Goal: Information Seeking & Learning: Learn about a topic

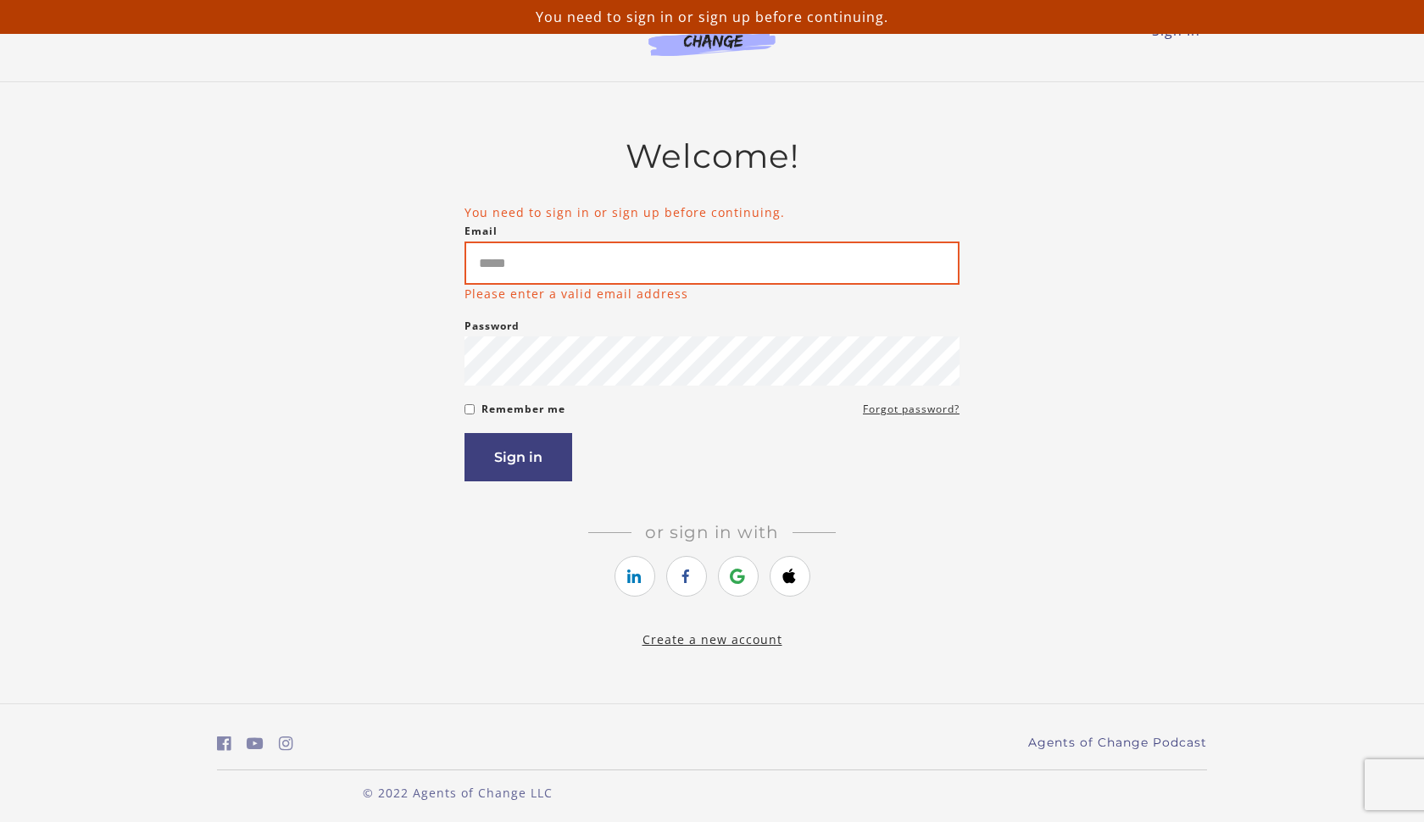
click at [555, 260] on input "Email" at bounding box center [711, 263] width 495 height 43
type input "**********"
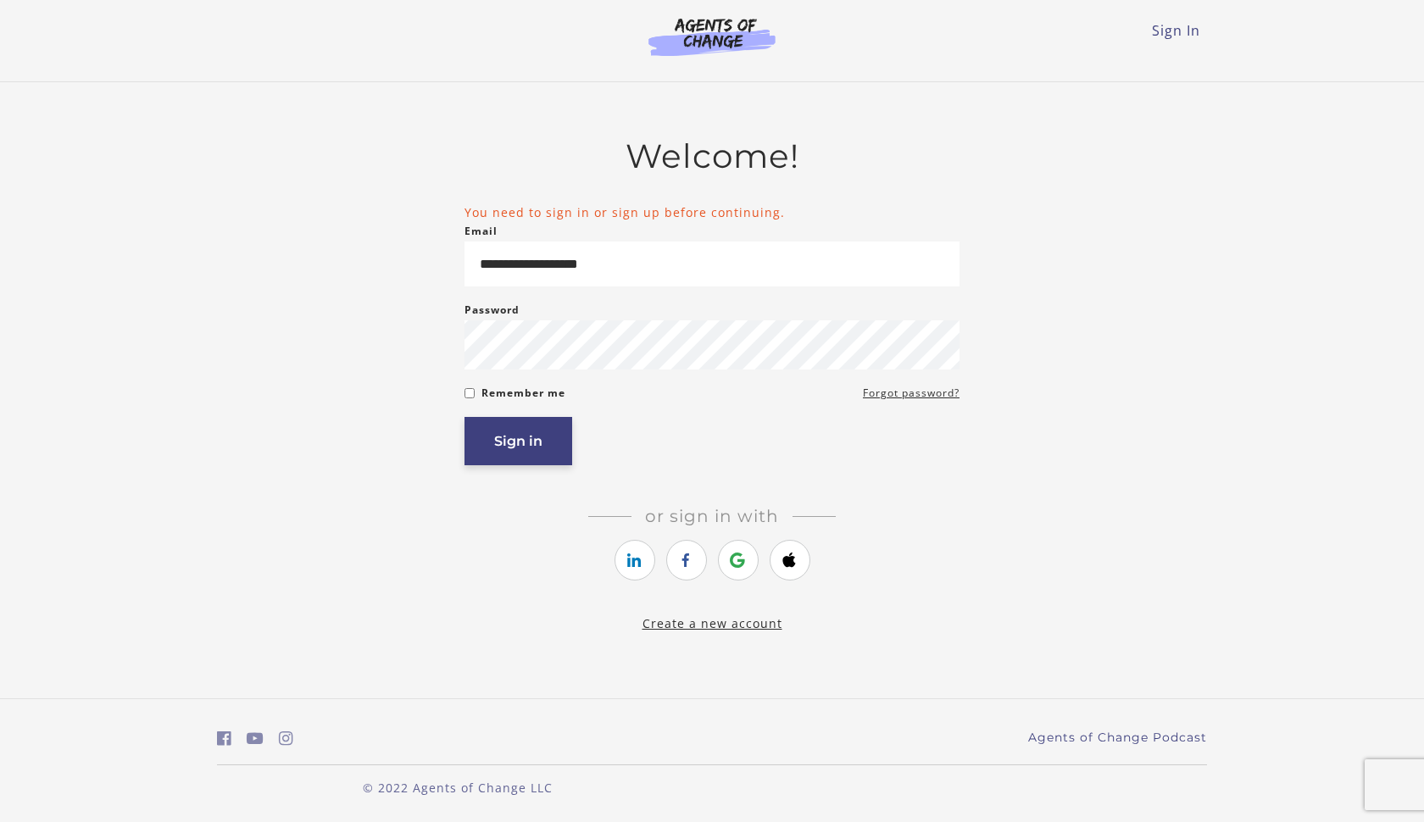
click at [498, 437] on button "Sign in" at bounding box center [518, 441] width 108 height 48
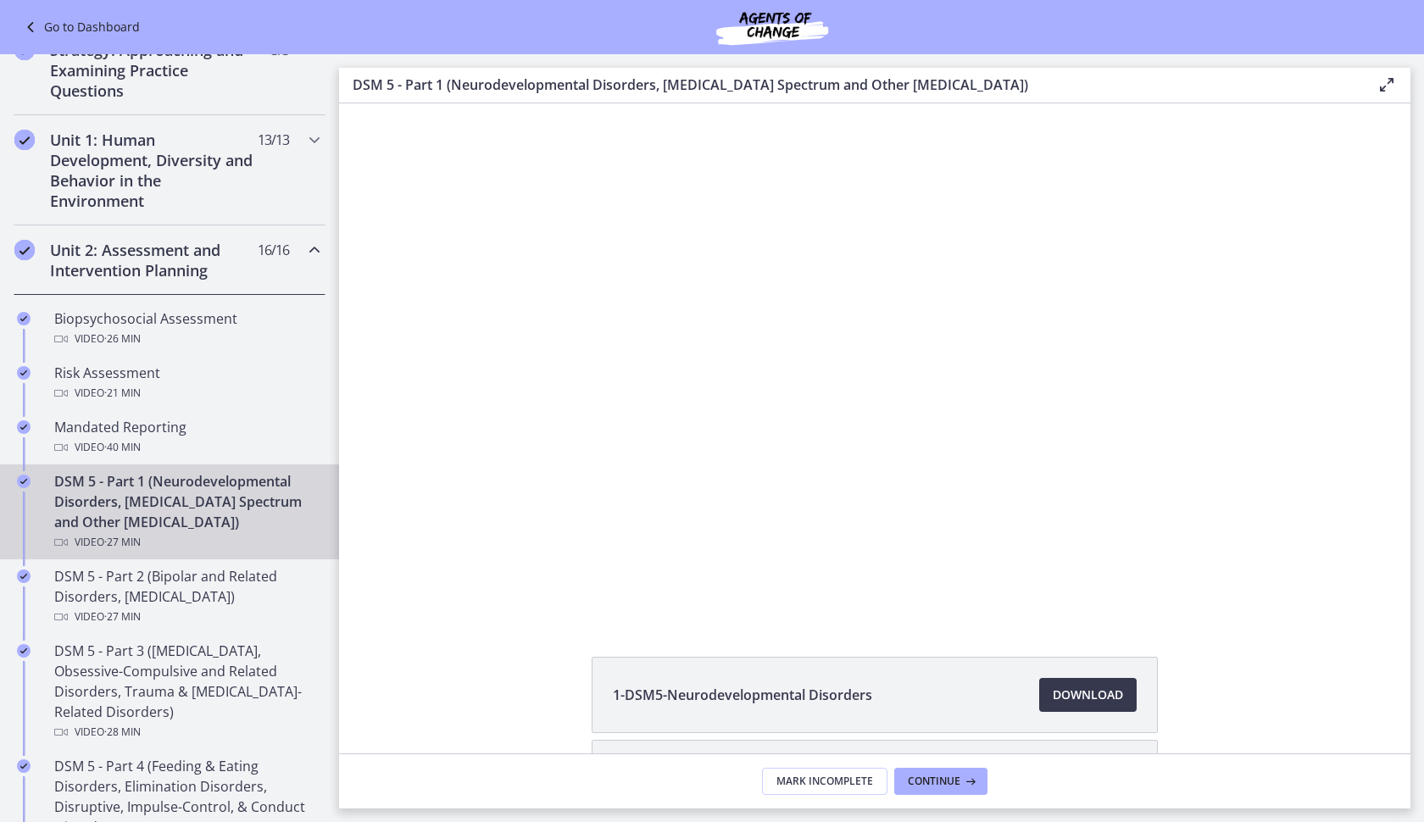
scroll to position [370, 0]
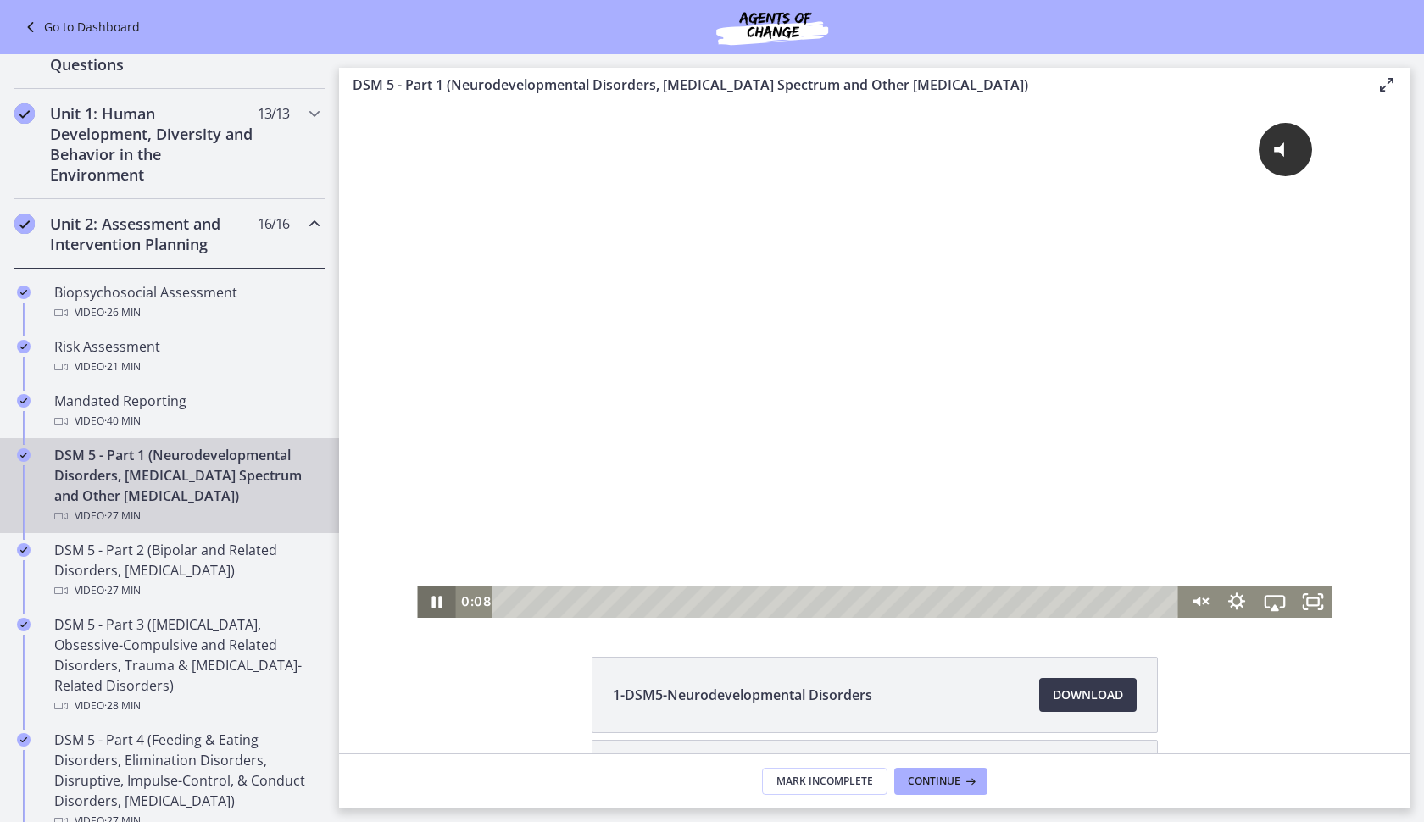
click at [439, 605] on icon "Pause" at bounding box center [436, 602] width 10 height 13
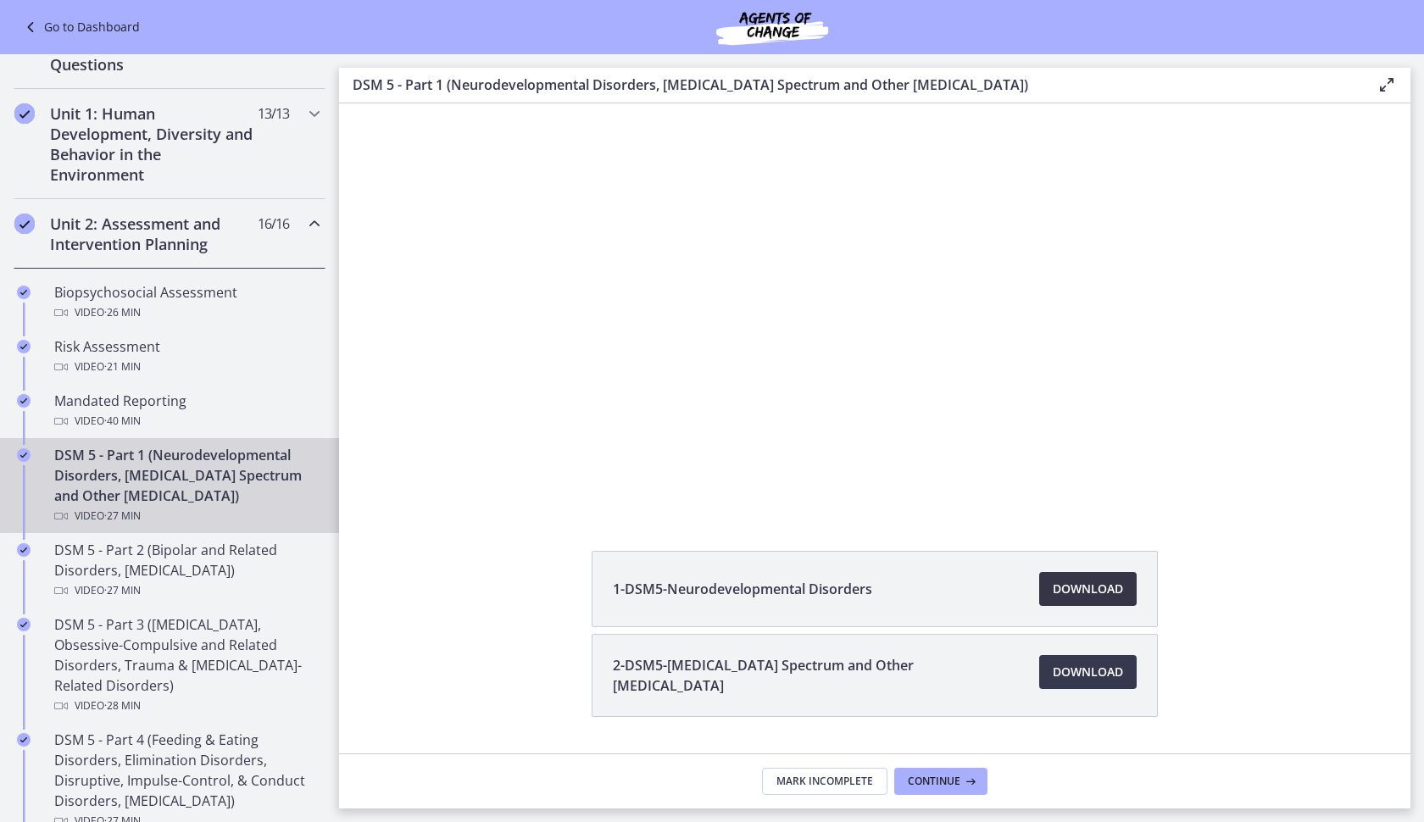
scroll to position [107, 0]
click at [1096, 588] on span "Download Opens in a new window" at bounding box center [1088, 588] width 70 height 20
click at [1059, 680] on span "Download Opens in a new window" at bounding box center [1088, 671] width 70 height 20
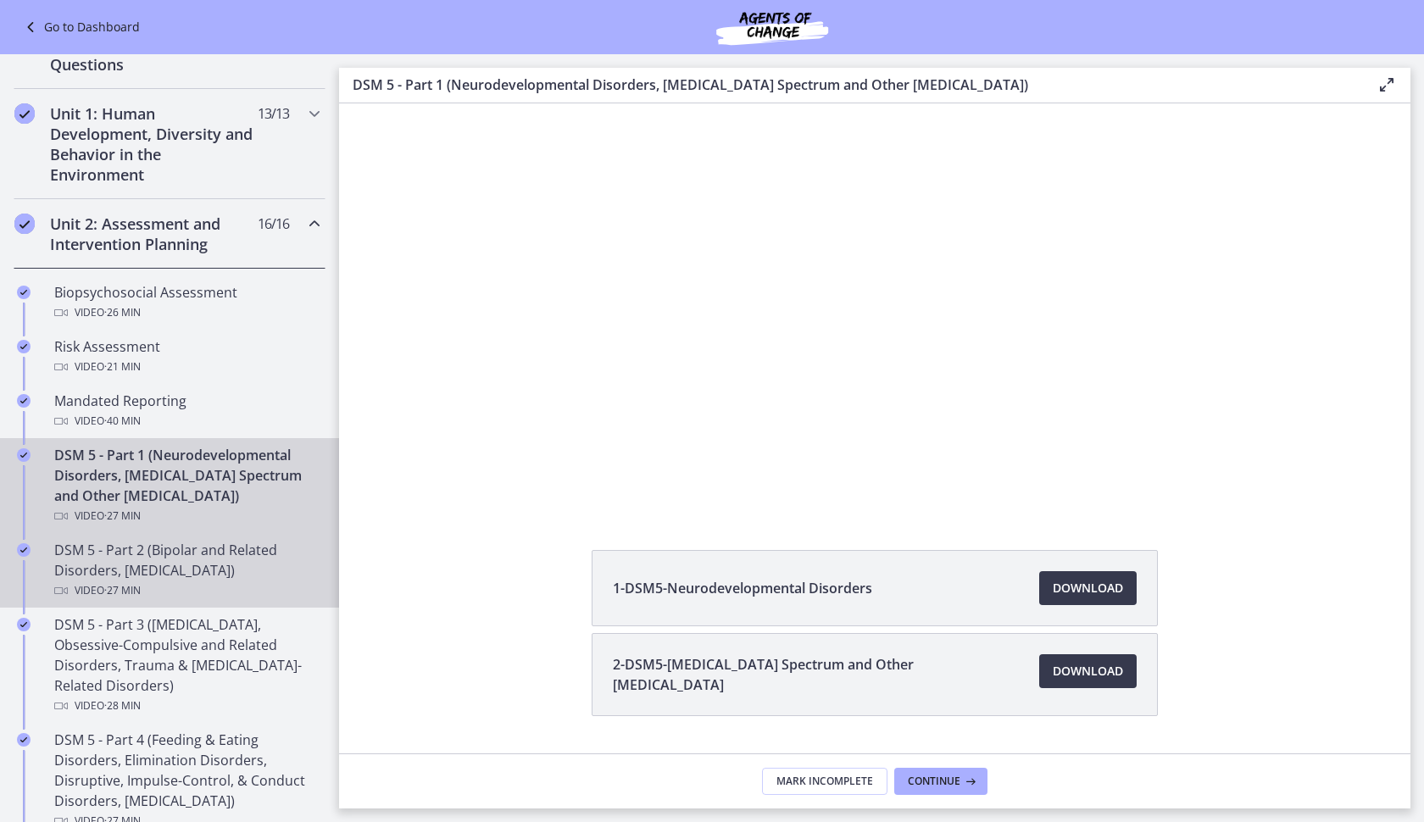
click at [133, 568] on div "DSM 5 - Part 2 (Bipolar and Related Disorders, [MEDICAL_DATA]) Video · 27 min" at bounding box center [186, 570] width 264 height 61
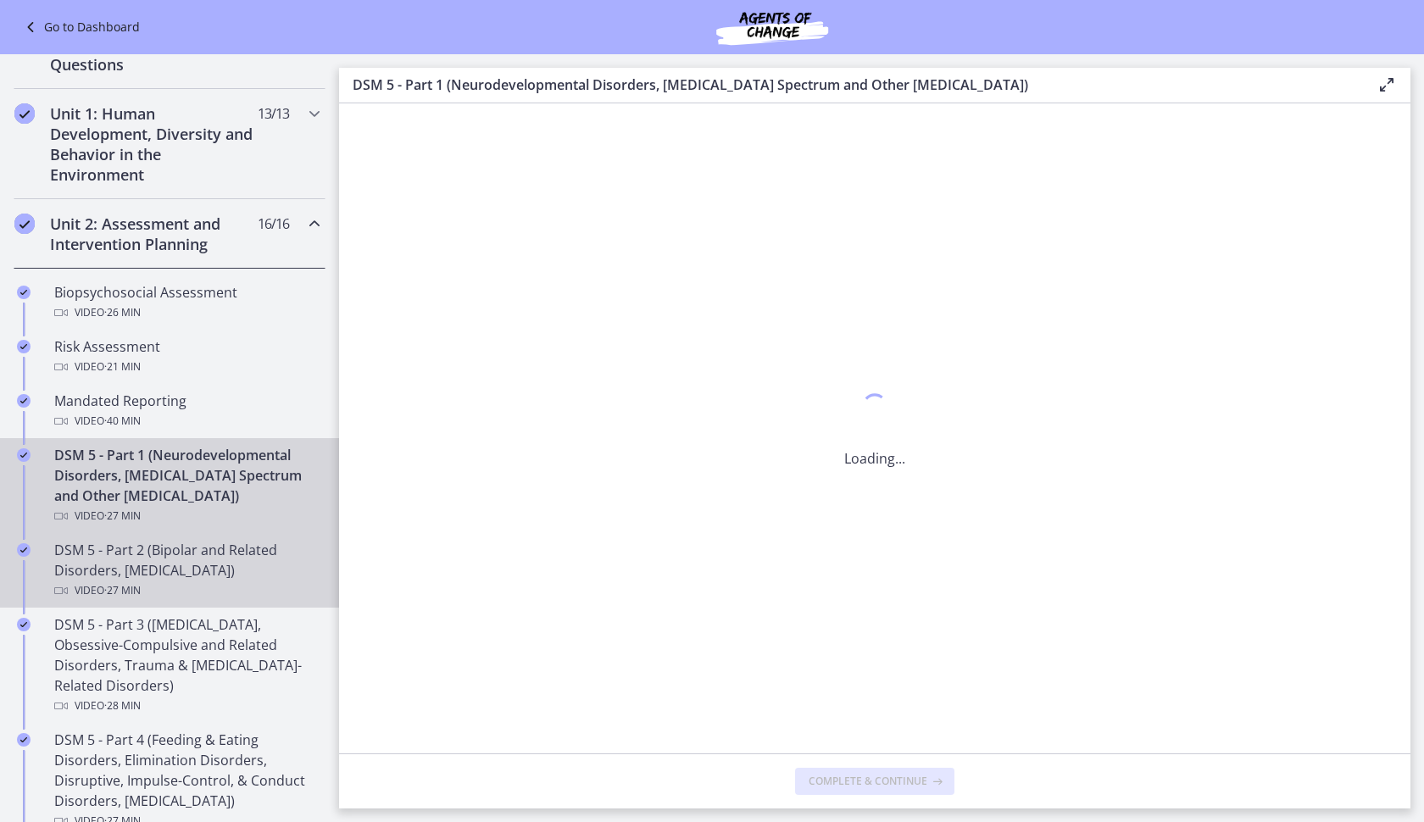
scroll to position [0, 0]
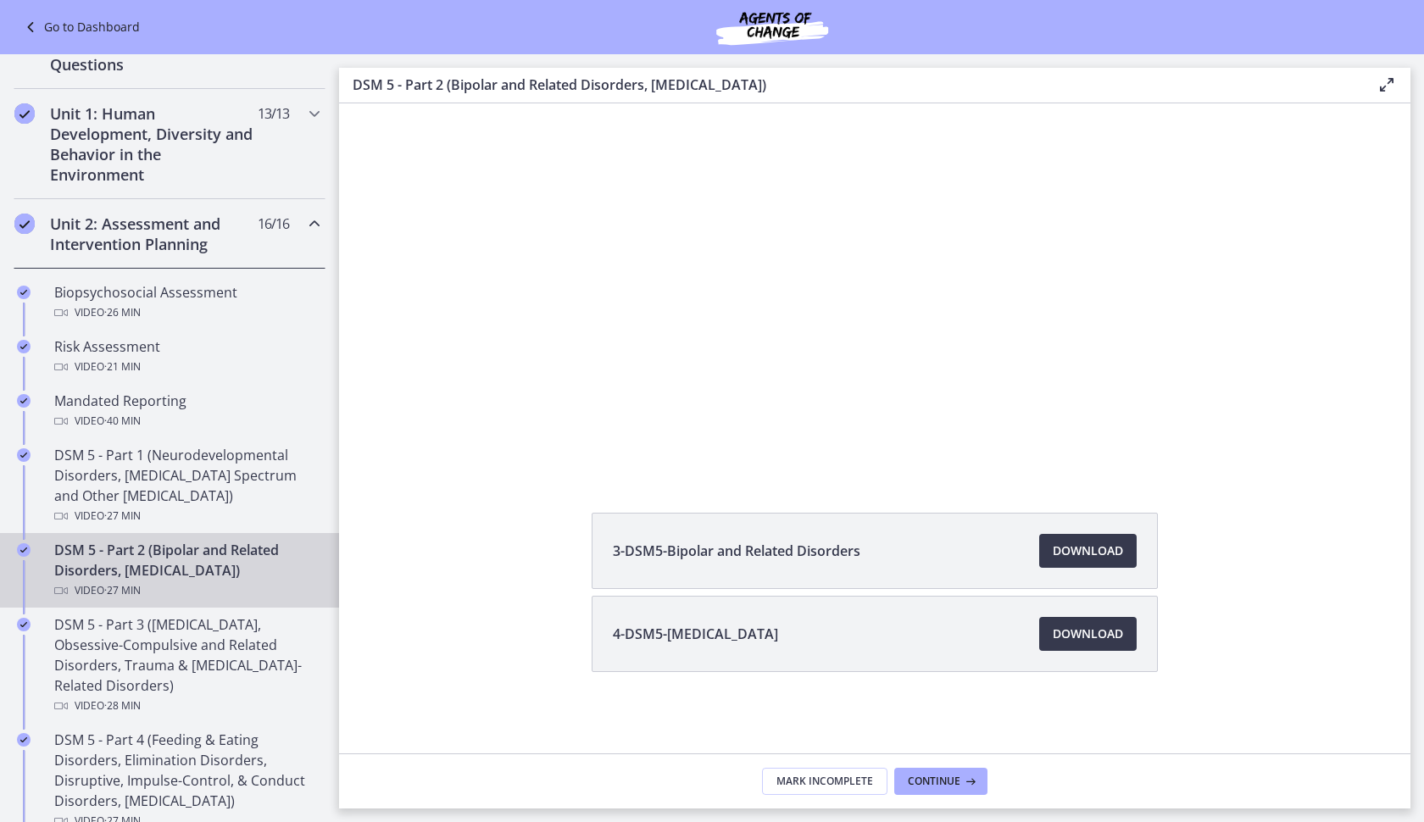
scroll to position [150, 0]
click at [1107, 552] on span "Download Opens in a new window" at bounding box center [1088, 551] width 70 height 20
click at [1090, 629] on span "Download Opens in a new window" at bounding box center [1088, 634] width 70 height 20
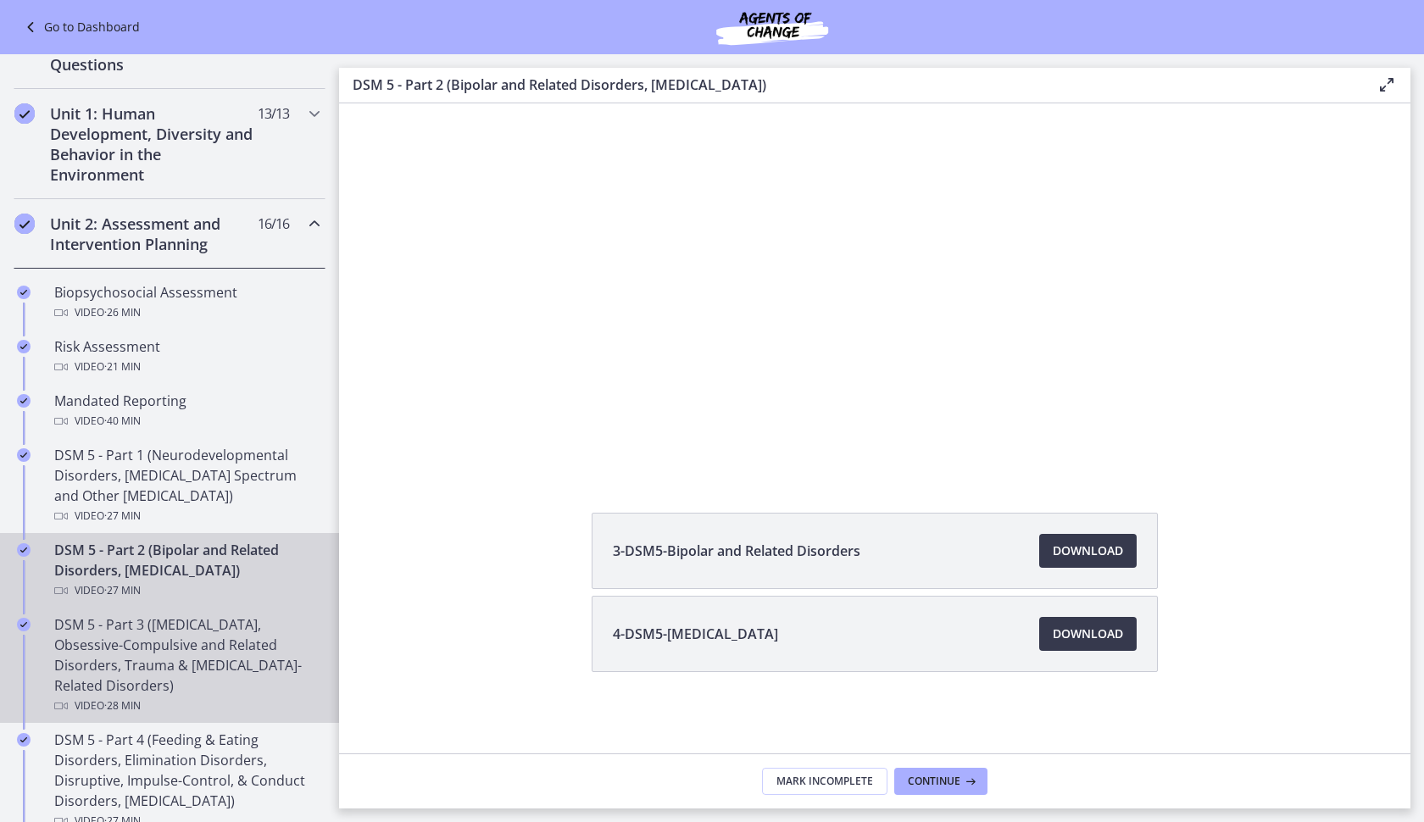
click at [214, 654] on div "DSM 5 - Part 3 ([MEDICAL_DATA], Obsessive-Compulsive and Related Disorders, Tra…" at bounding box center [186, 666] width 264 height 102
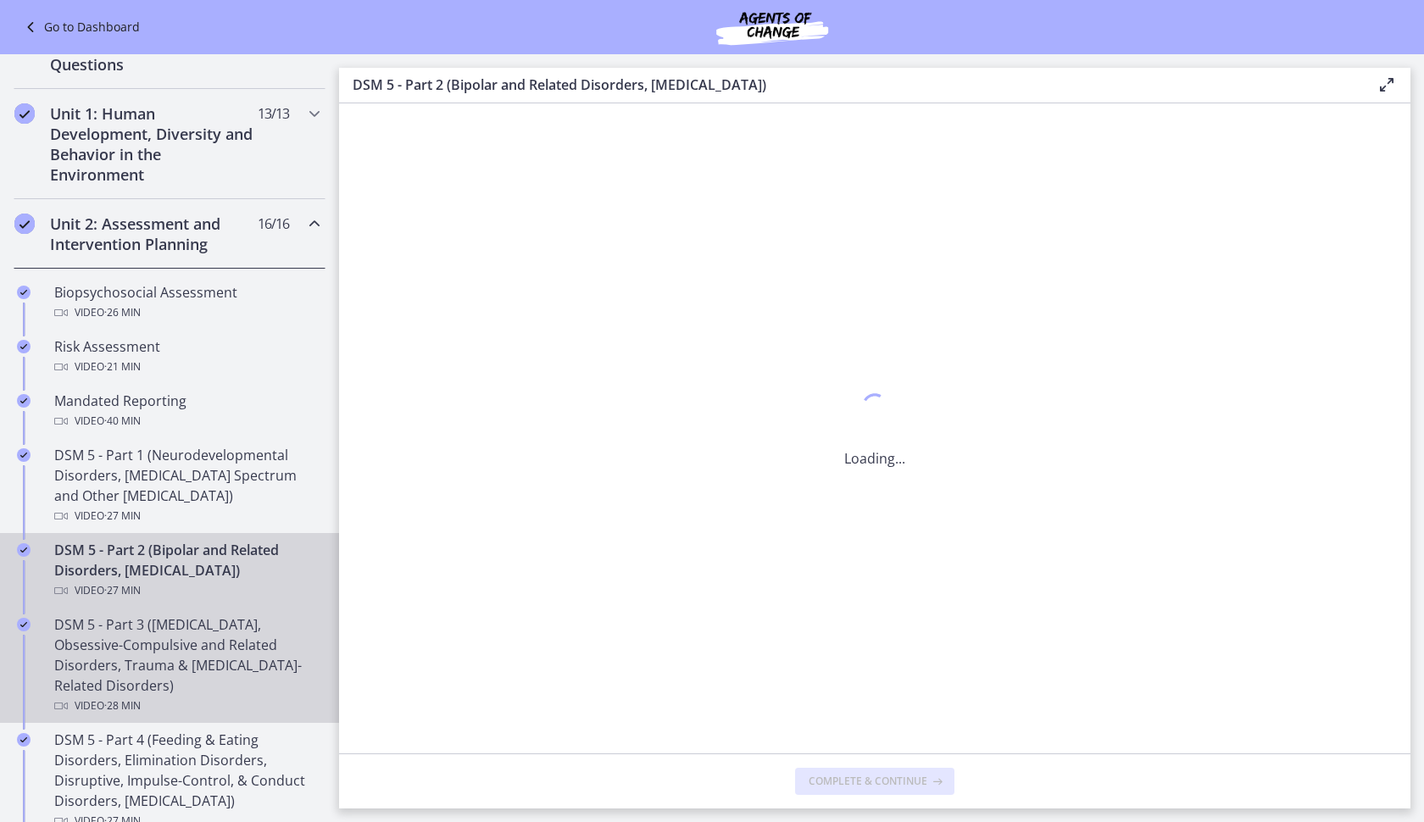
scroll to position [0, 0]
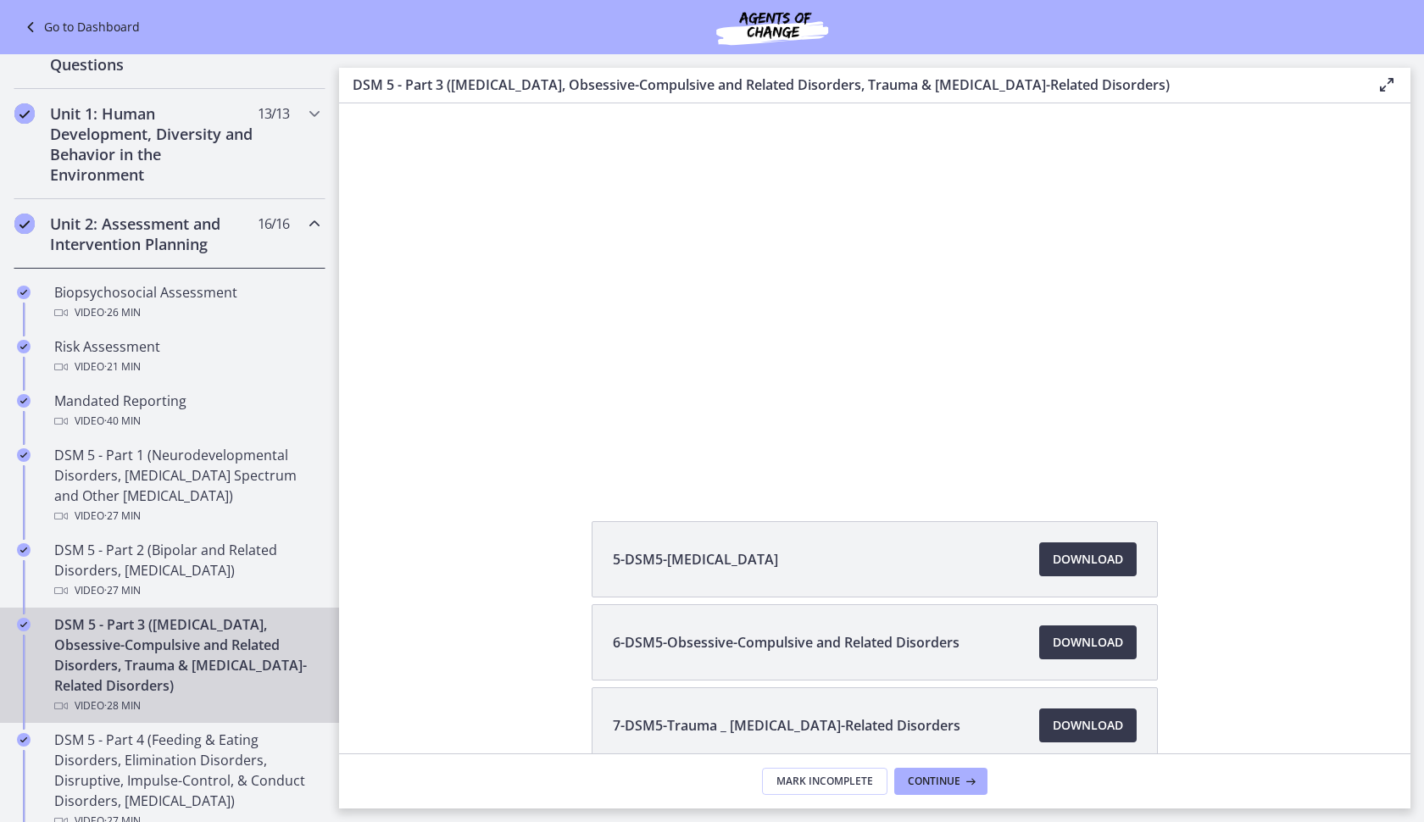
scroll to position [178, 0]
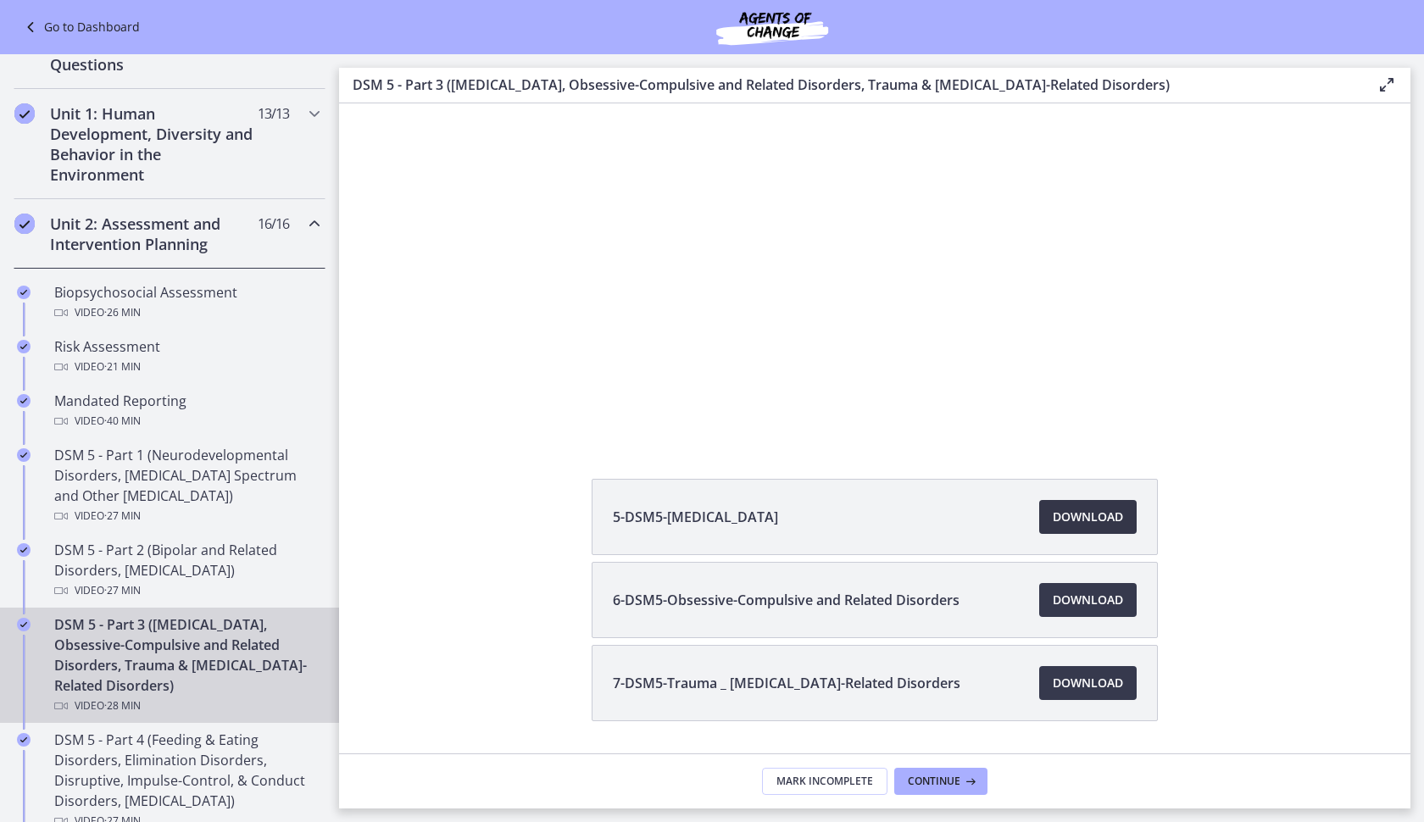
click at [1079, 510] on span "Download Opens in a new window" at bounding box center [1088, 517] width 70 height 20
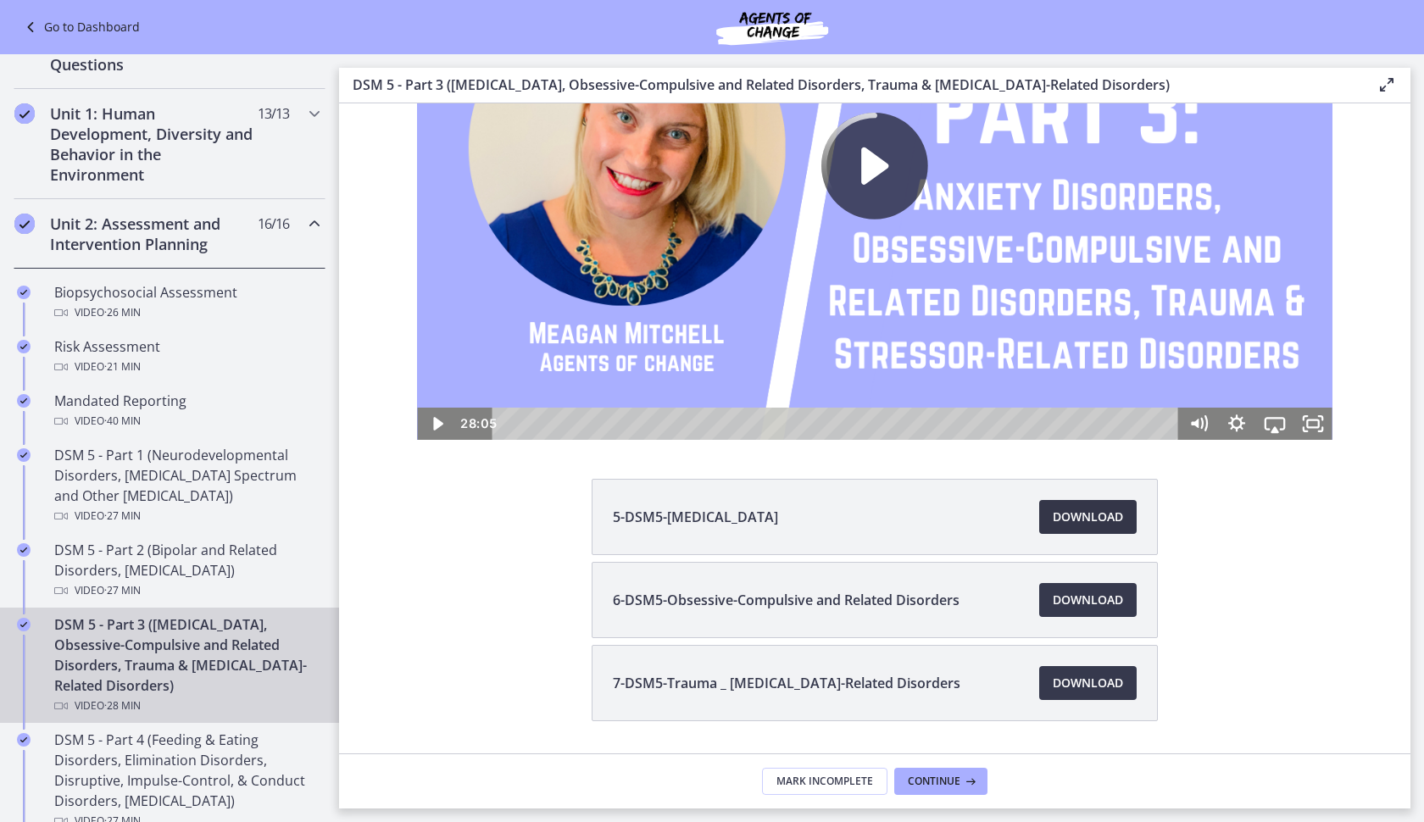
scroll to position [0, 0]
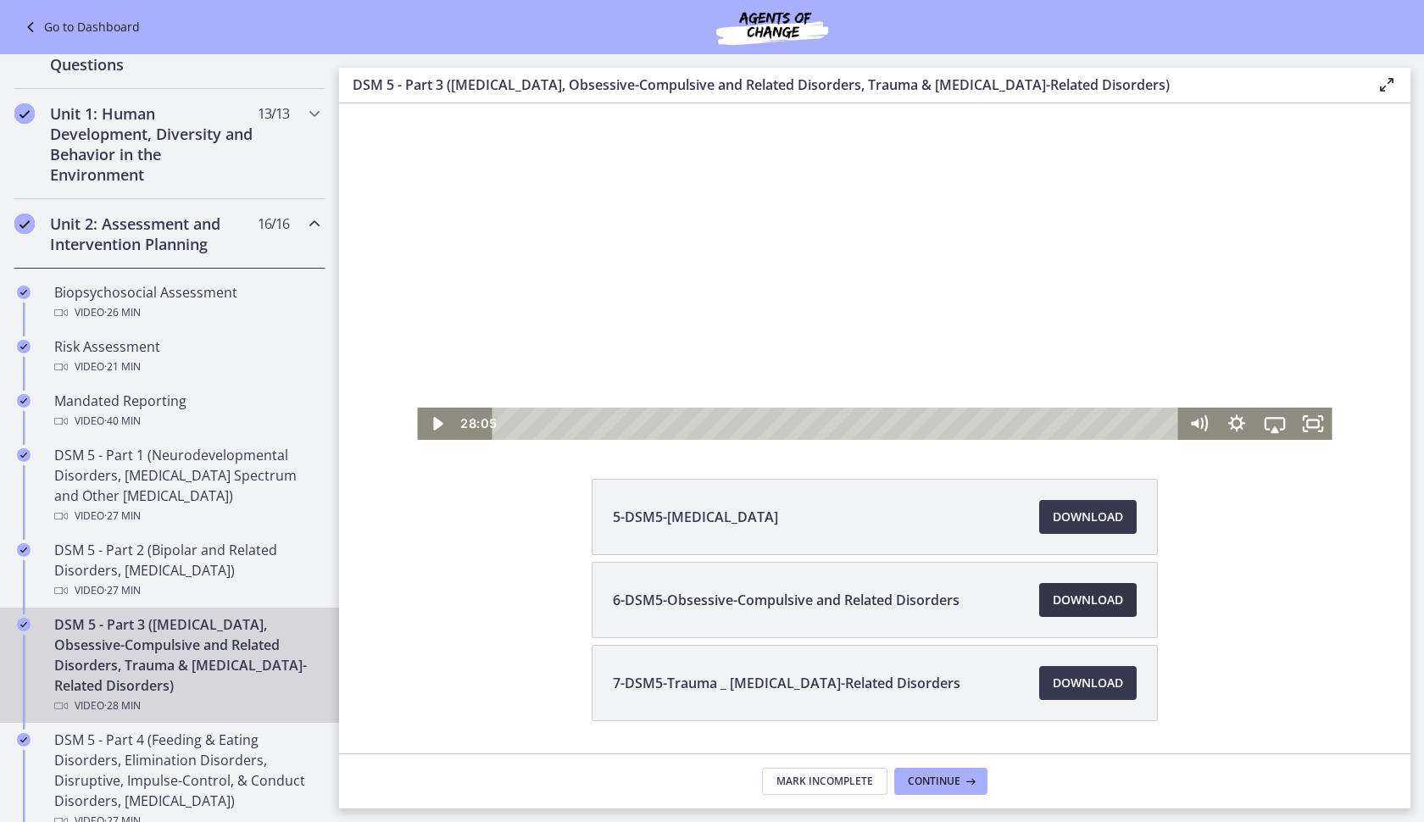
click at [1064, 617] on link "Download Opens in a new window" at bounding box center [1087, 600] width 97 height 34
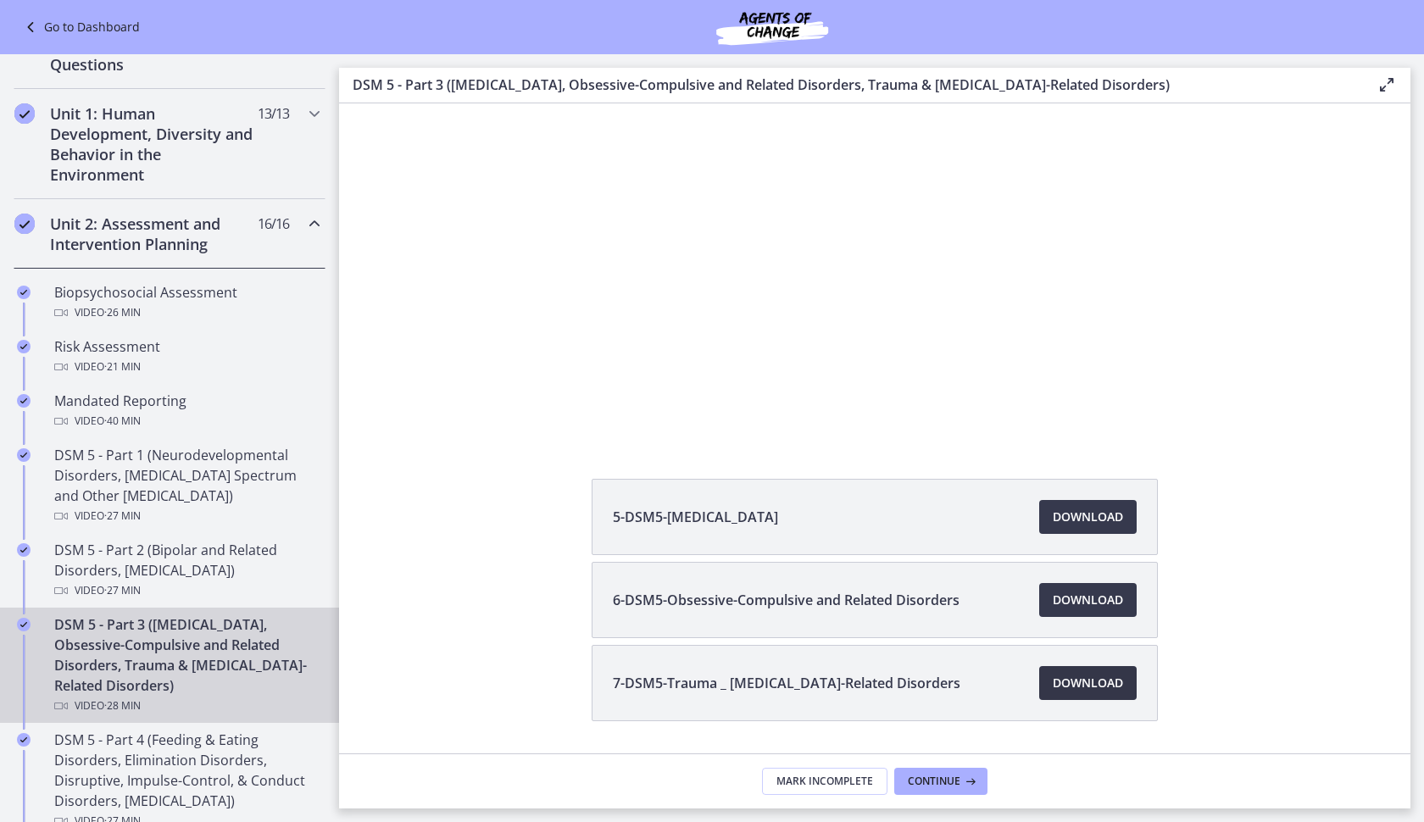
click at [1121, 689] on span "Download Opens in a new window" at bounding box center [1088, 683] width 70 height 20
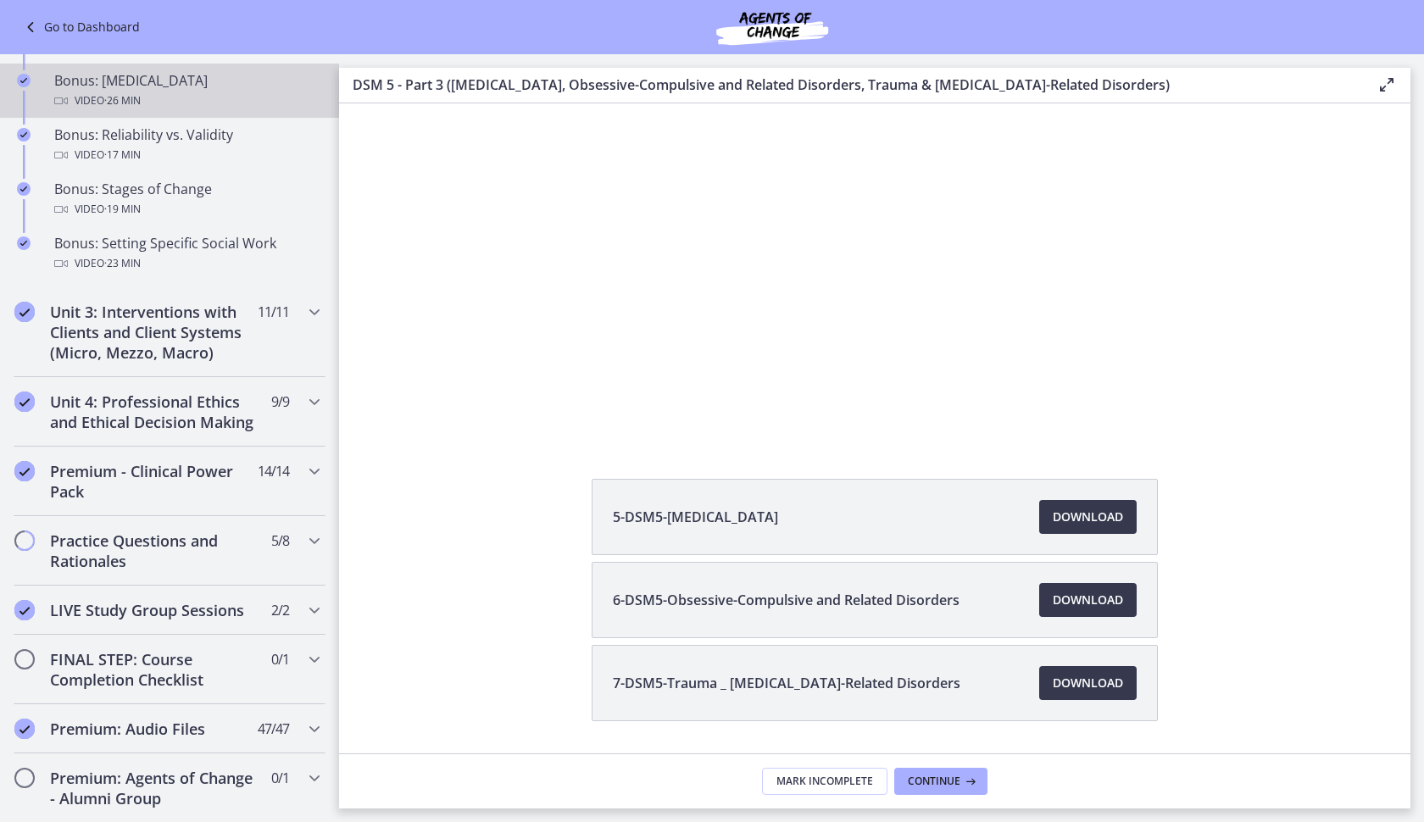
scroll to position [1438, 0]
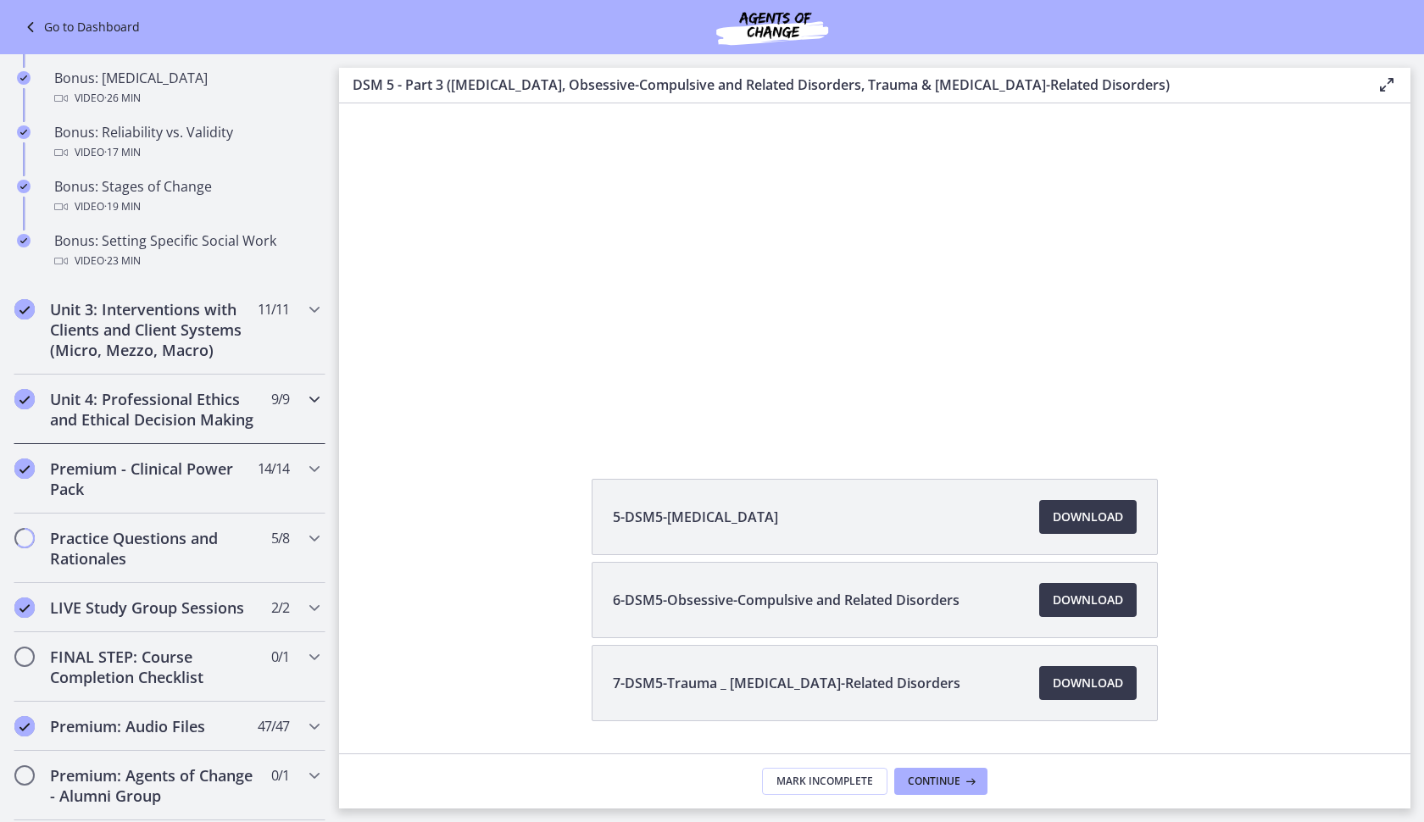
click at [204, 421] on h2 "Unit 4: Professional Ethics and Ethical Decision Making" at bounding box center [153, 409] width 207 height 41
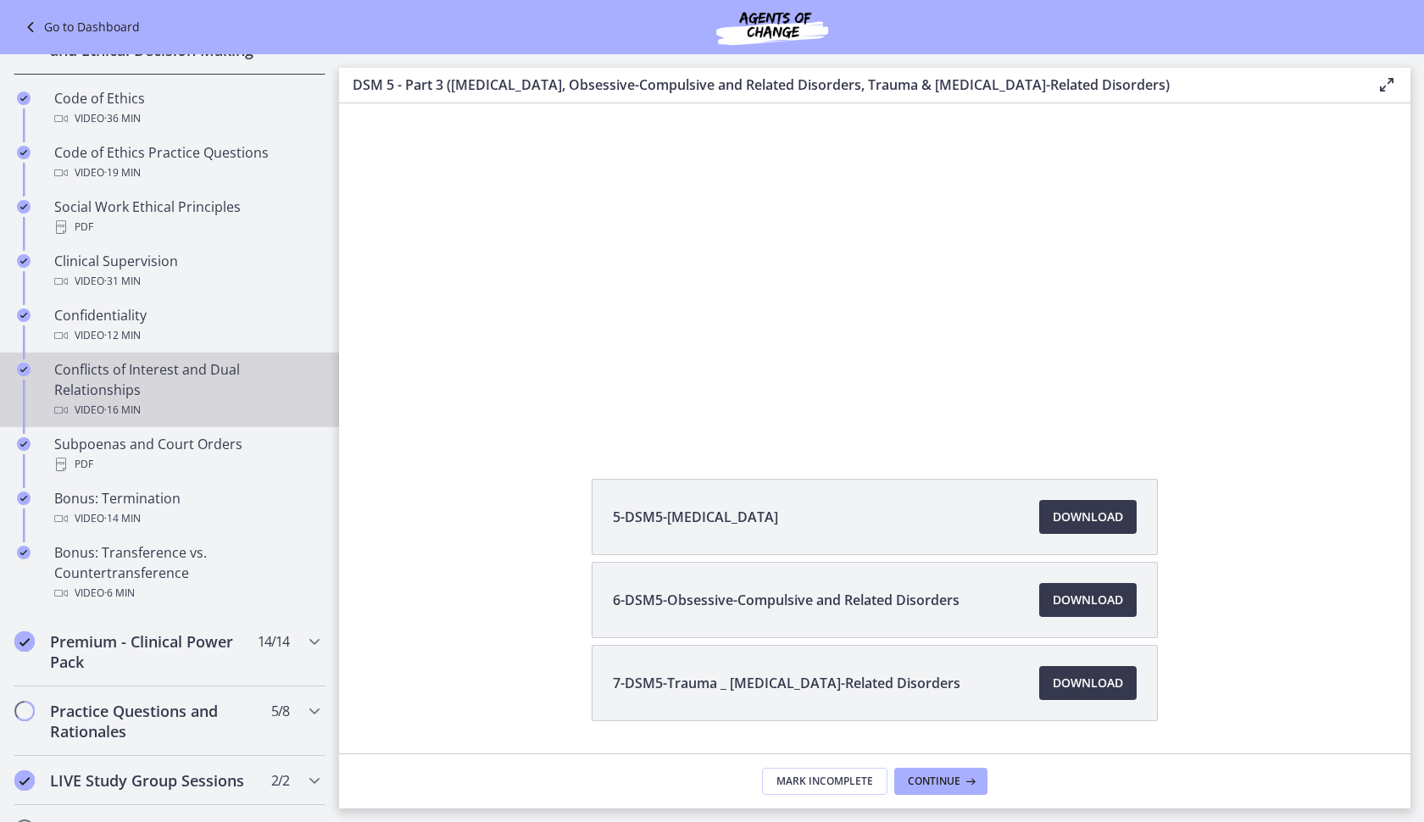
scroll to position [706, 0]
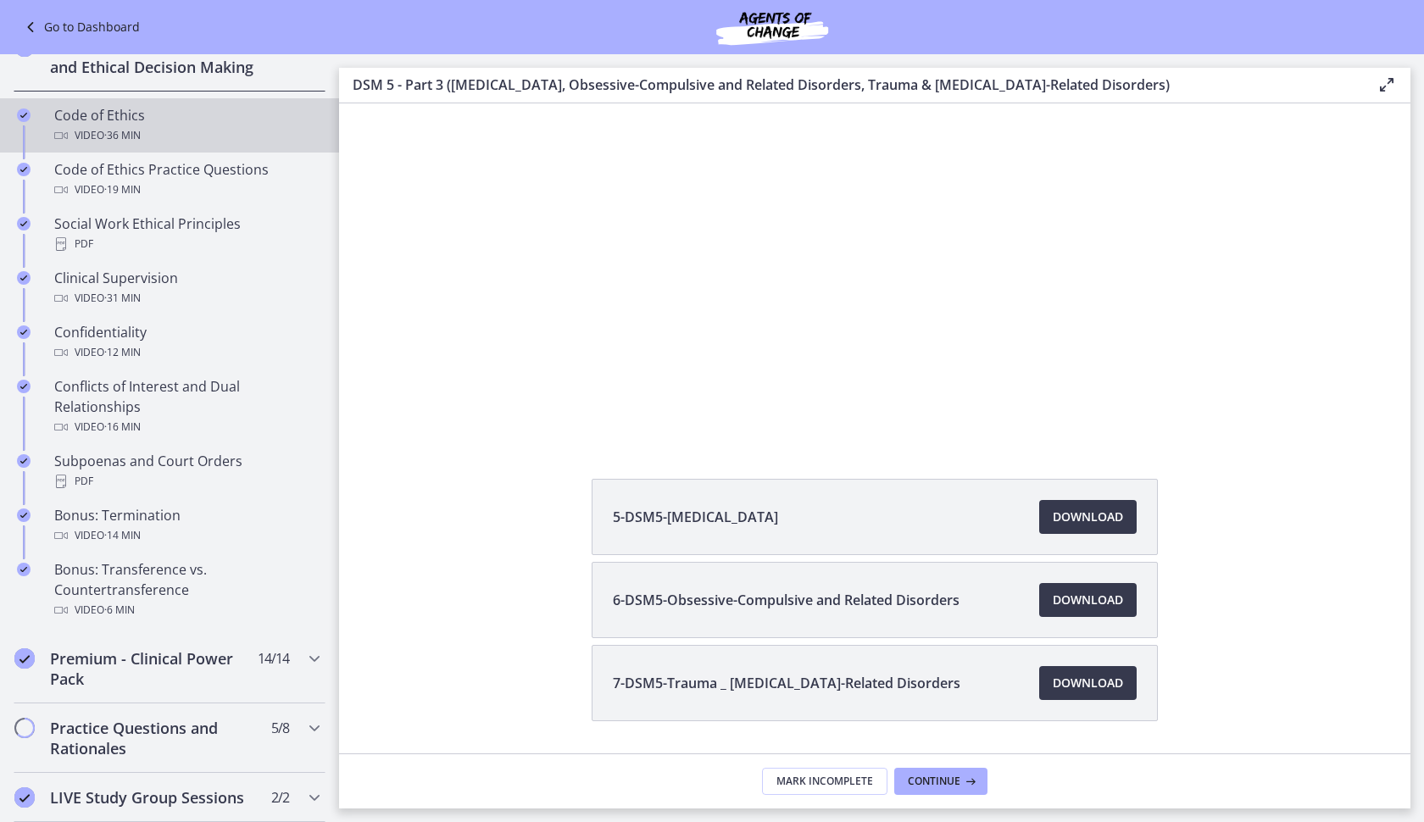
click at [227, 125] on div "Code of Ethics Video · 36 min" at bounding box center [186, 125] width 264 height 41
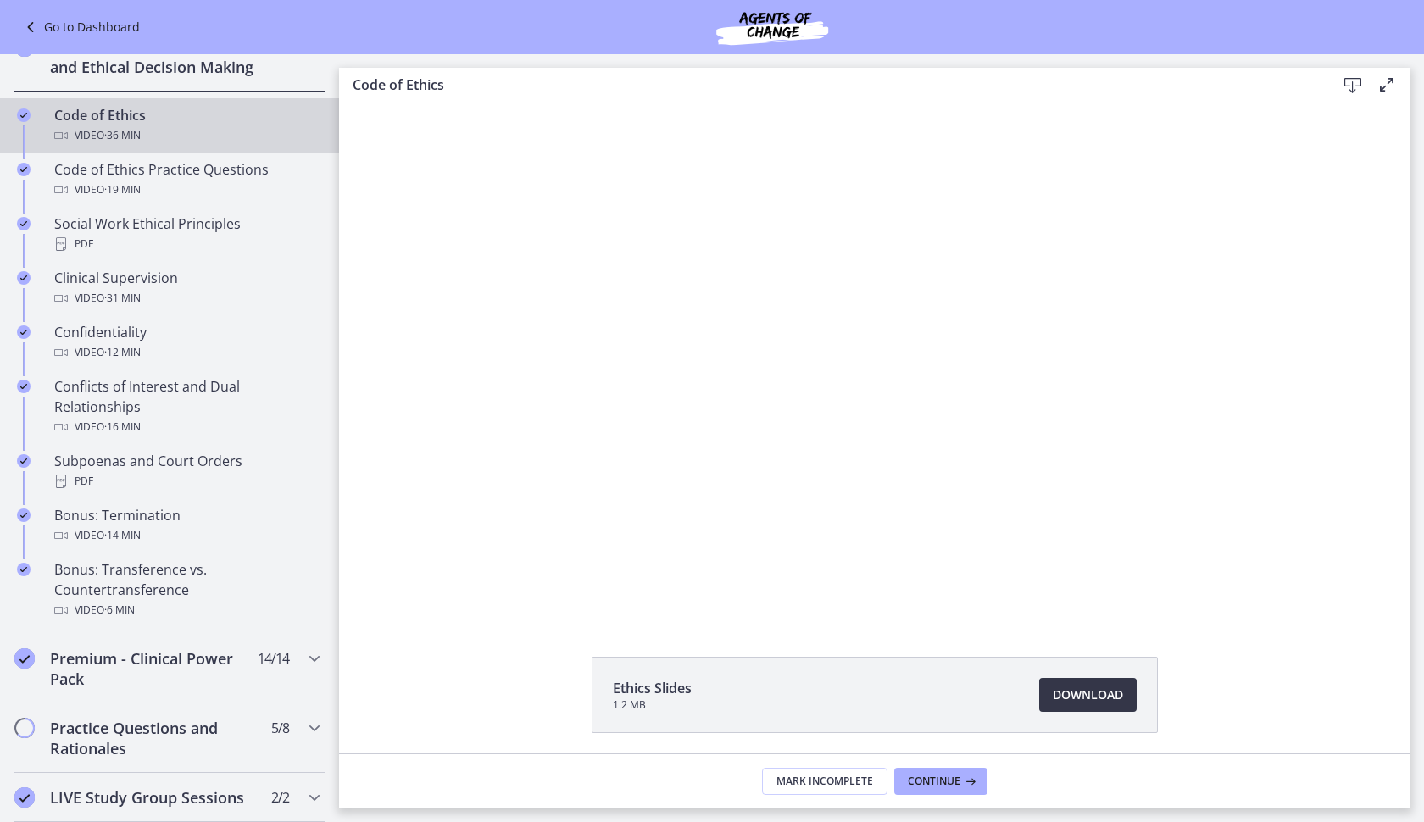
click at [1079, 687] on span "Download Opens in a new window" at bounding box center [1088, 695] width 70 height 20
